Goal: Navigation & Orientation: Find specific page/section

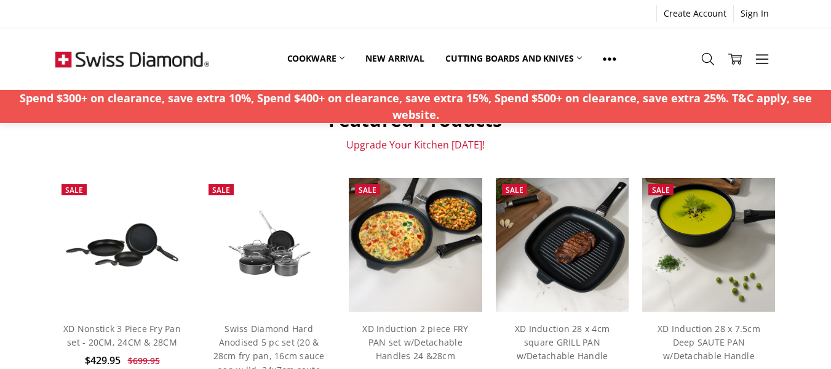
scroll to position [492, 0]
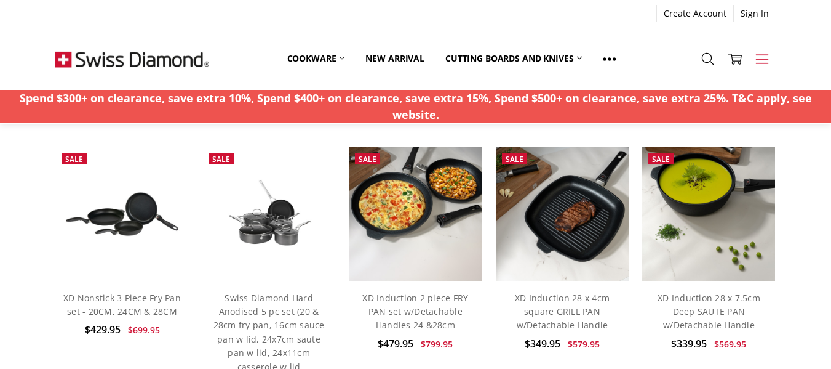
click at [760, 57] on icon at bounding box center [763, 59] width 14 height 14
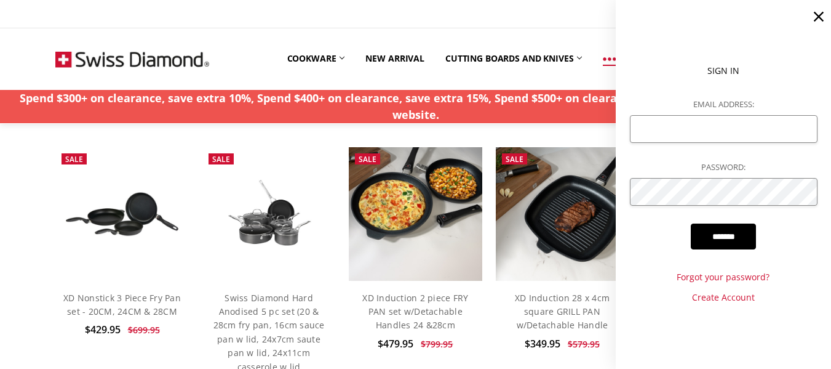
click at [594, 68] on link at bounding box center [610, 59] width 34 height 28
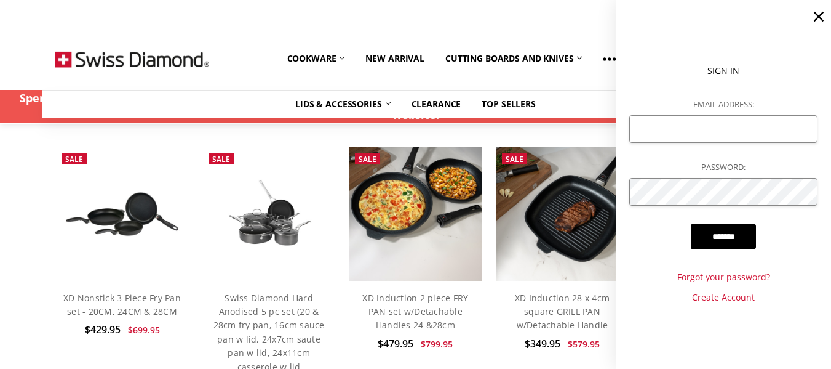
scroll to position [170, 0]
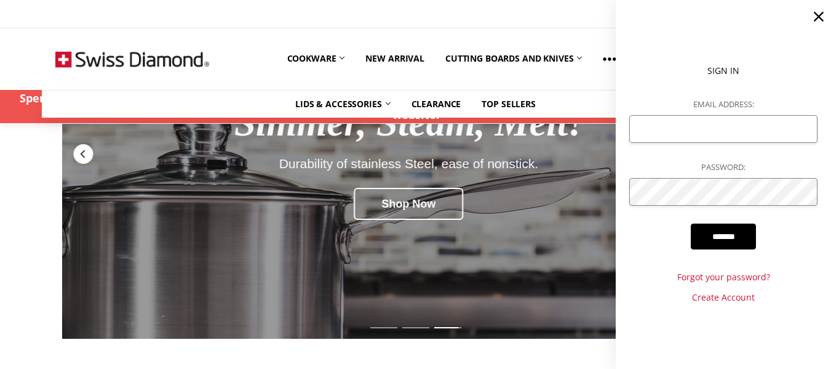
click at [814, 20] on icon at bounding box center [819, 16] width 17 height 17
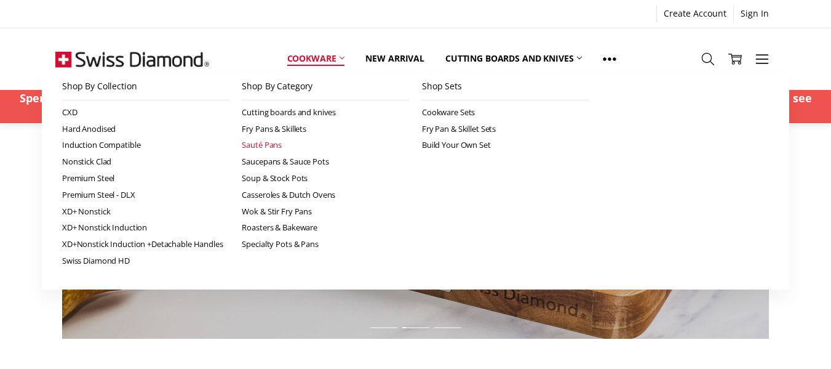
click at [274, 144] on link "Sauté Pans" at bounding box center [325, 145] width 167 height 17
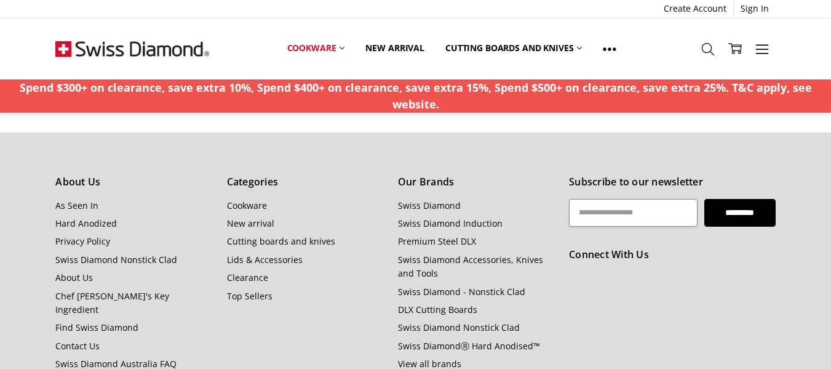
scroll to position [3508, 0]
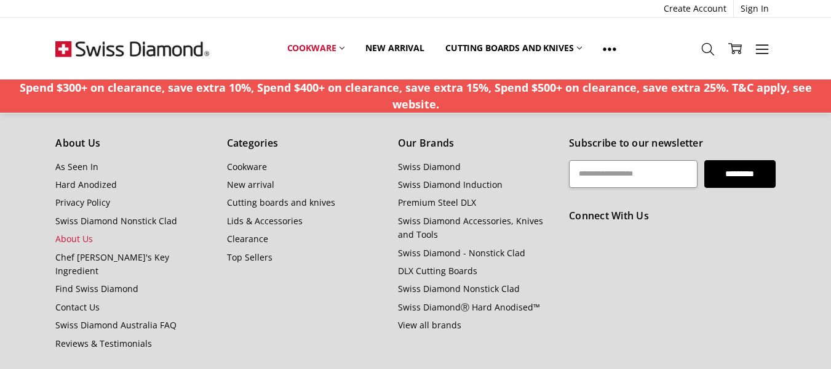
click at [76, 233] on link "About Us" at bounding box center [74, 239] width 38 height 12
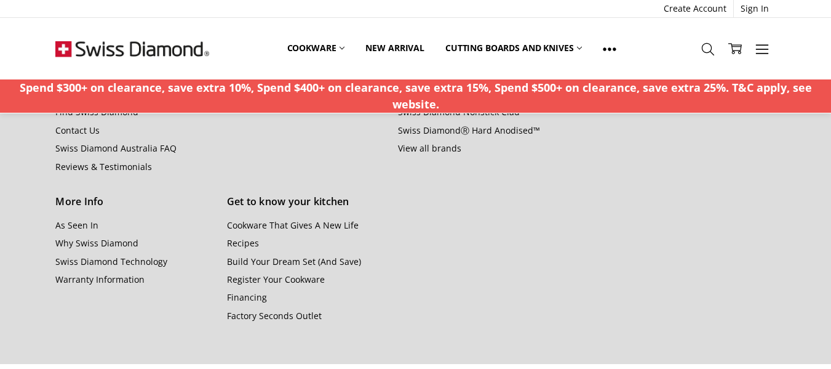
scroll to position [1413, 0]
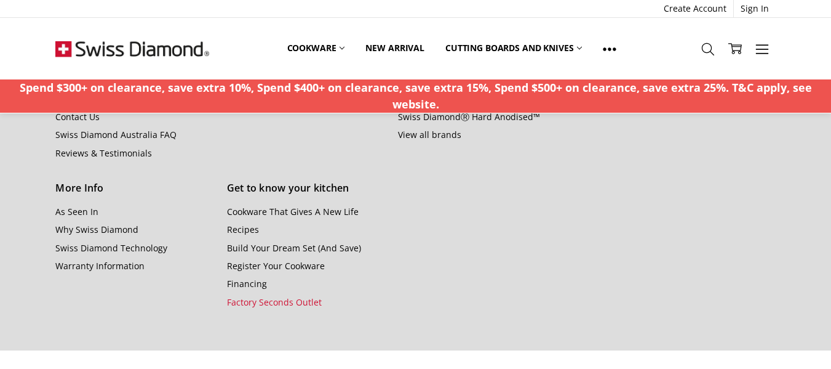
click at [247, 296] on link "Factory Seconds Outlet" at bounding box center [274, 302] width 95 height 12
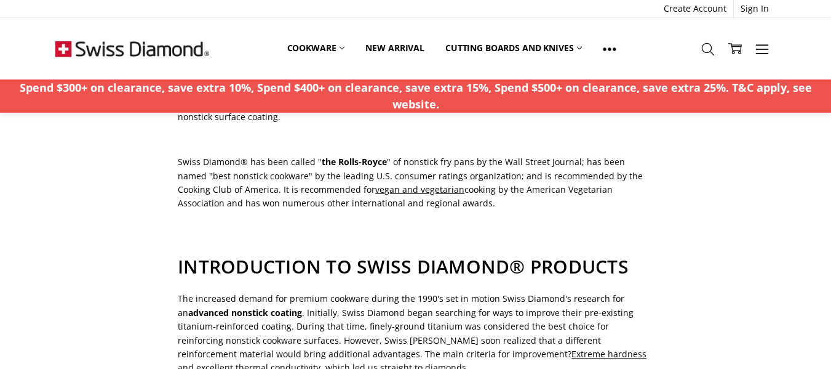
scroll to position [244, 0]
